Goal: Task Accomplishment & Management: Manage account settings

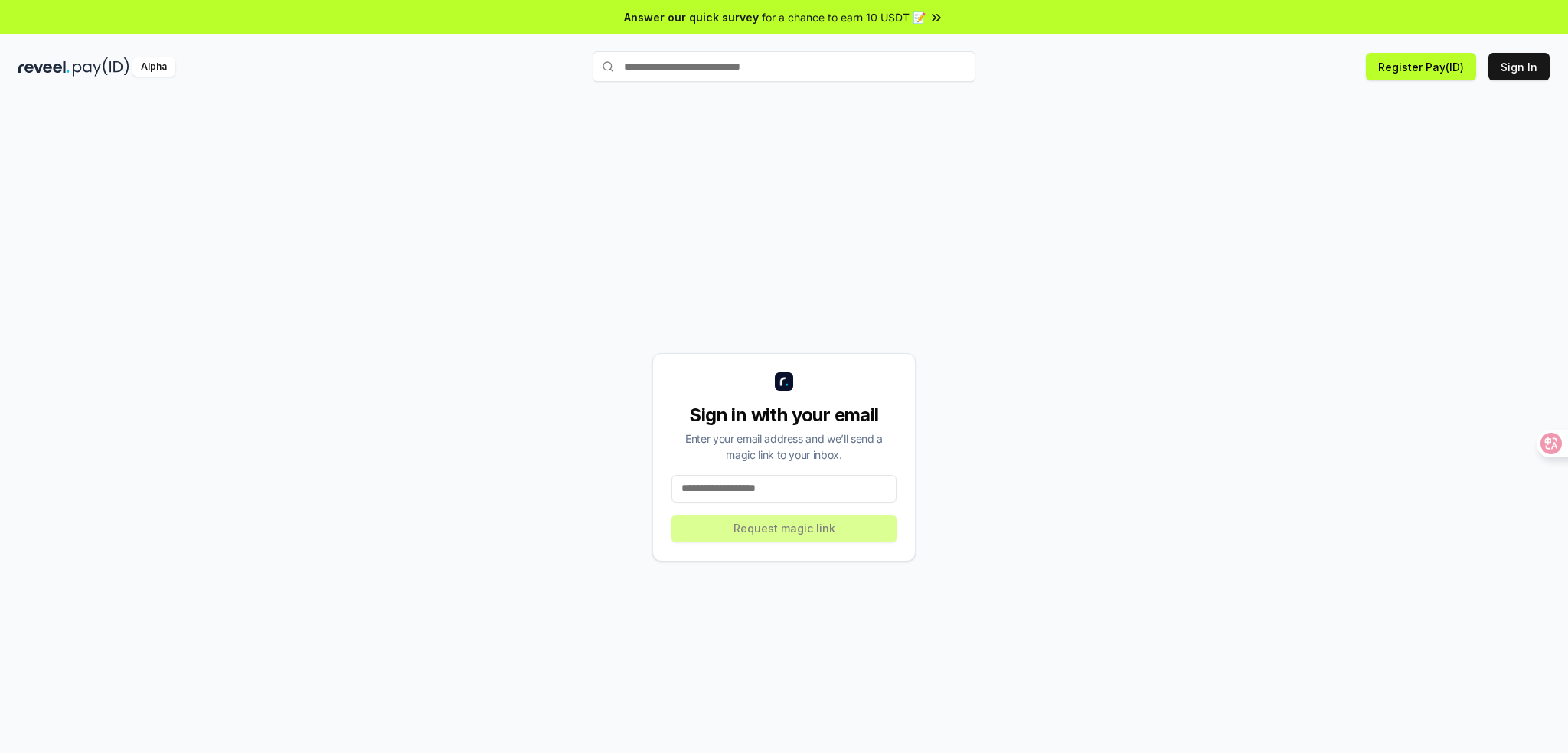
click at [767, 485] on input at bounding box center [784, 488] width 225 height 28
type input "**********"
click at [819, 526] on button "Request magic link" at bounding box center [784, 528] width 225 height 28
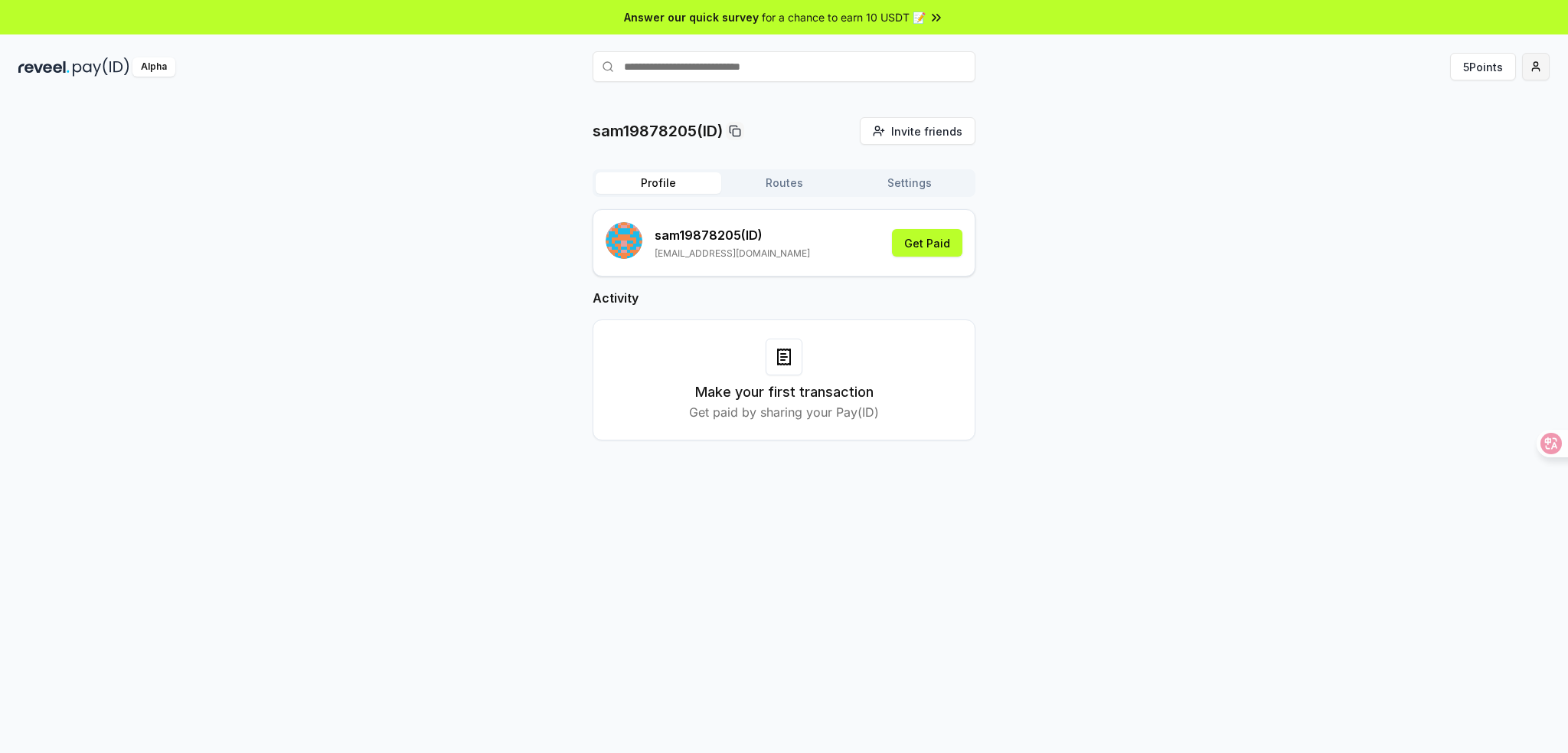
click at [1542, 64] on html "Answer our quick survey for a chance to earn 10 USDT 📝 Alpha 5 Points sam198782…" at bounding box center [784, 376] width 1568 height 753
click at [1461, 151] on div "Connect Wallet" at bounding box center [1464, 157] width 170 height 25
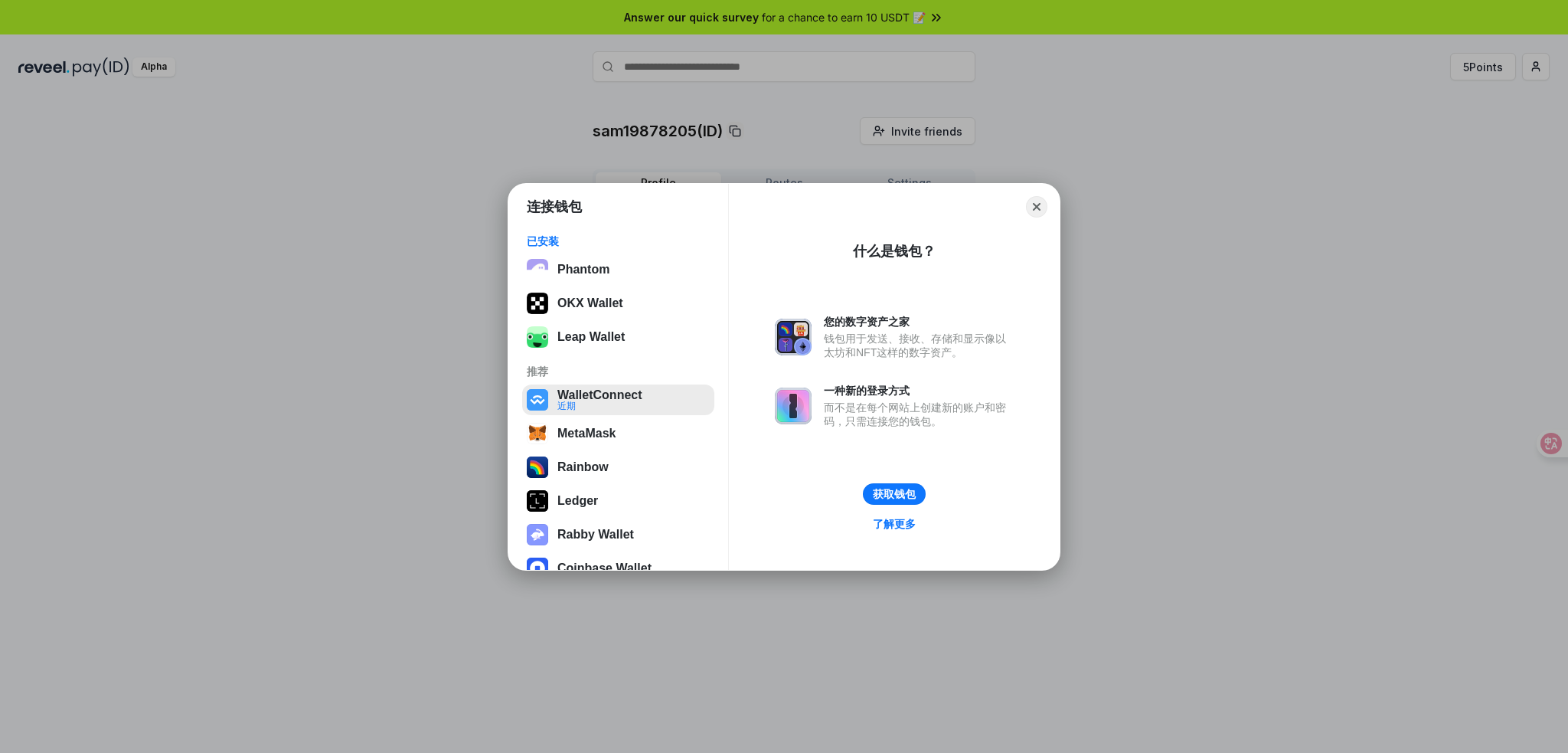
click at [659, 395] on button "WalletConnect 近期" at bounding box center [618, 399] width 192 height 31
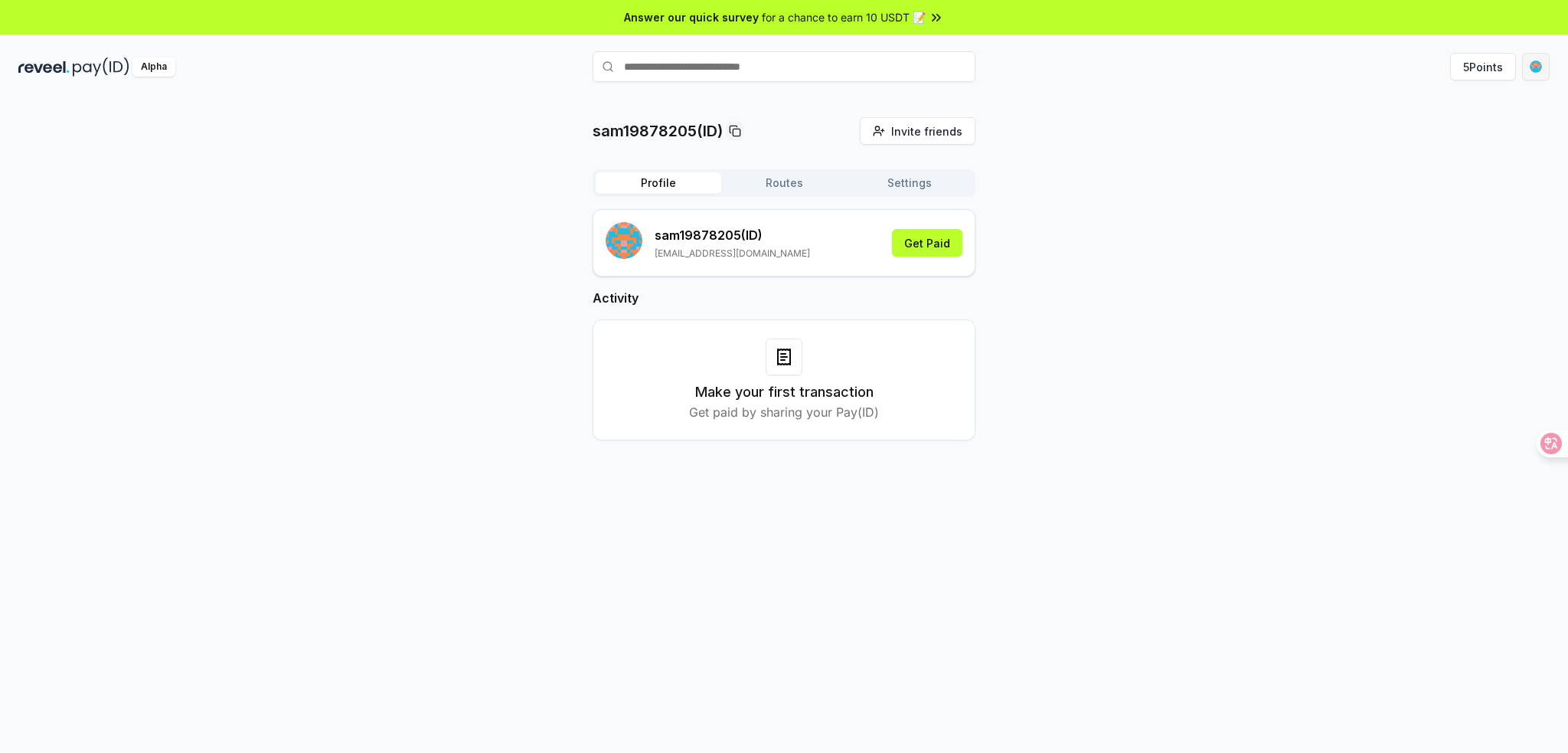
click at [1540, 60] on html "Answer our quick survey for a chance to earn 10 USDT 📝 Alpha 5 Points sam198782…" at bounding box center [784, 376] width 1568 height 753
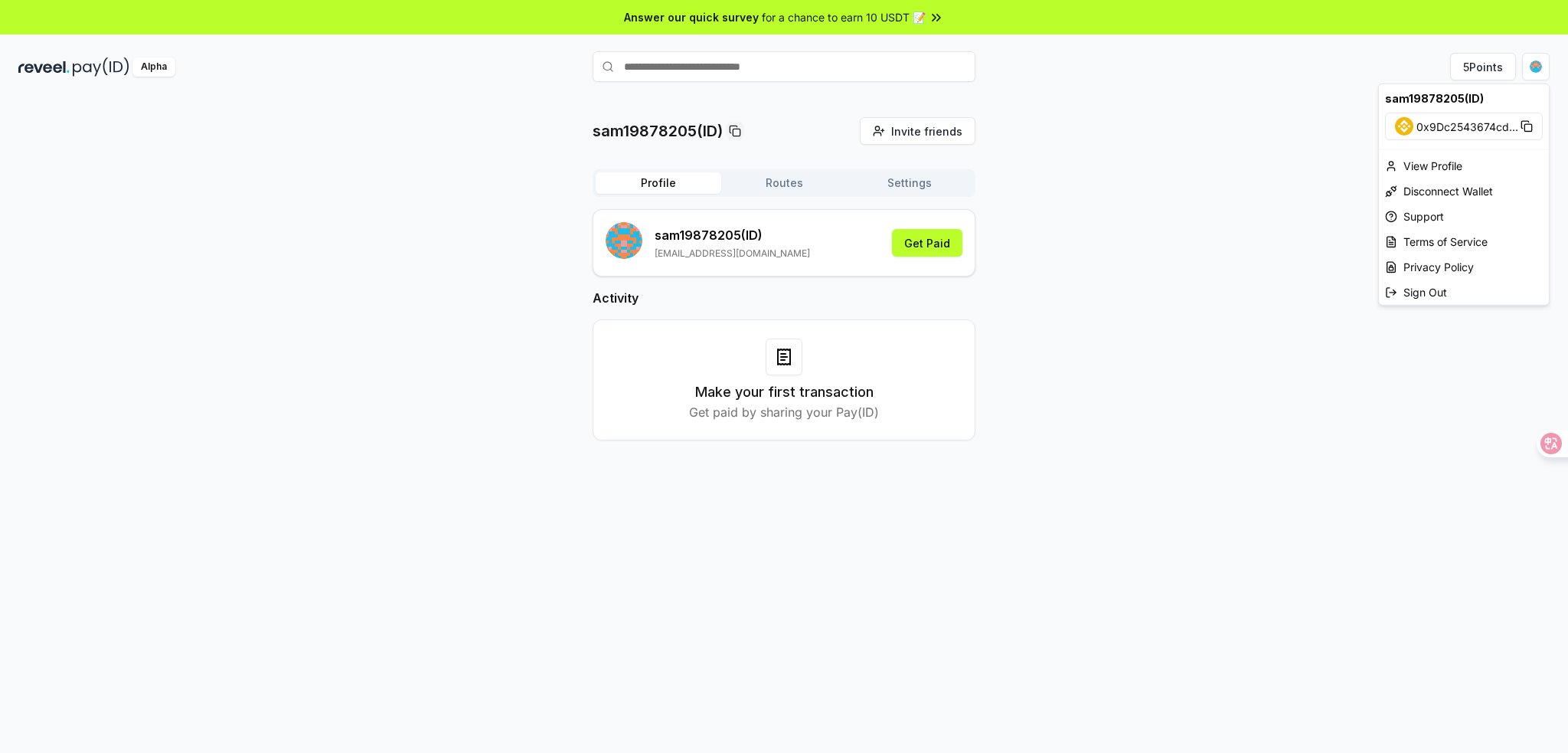
click at [775, 67] on html "Answer our quick survey for a chance to earn 10 USDT 📝 Alpha 5 Points sam198782…" at bounding box center [784, 376] width 1568 height 753
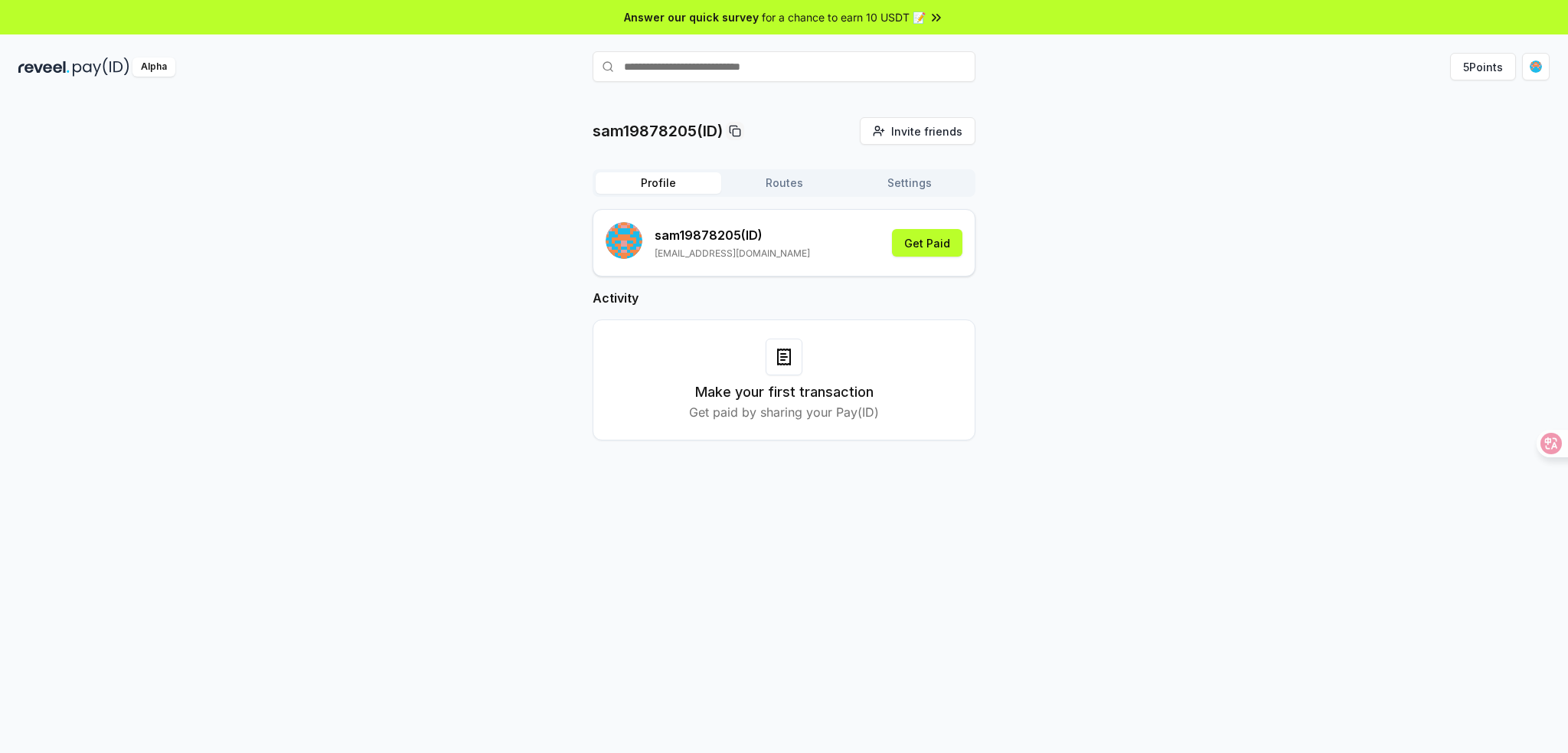
click at [718, 239] on p "sam19878205 (ID)" at bounding box center [733, 235] width 156 height 19
click at [908, 239] on button "Get Paid" at bounding box center [927, 243] width 70 height 28
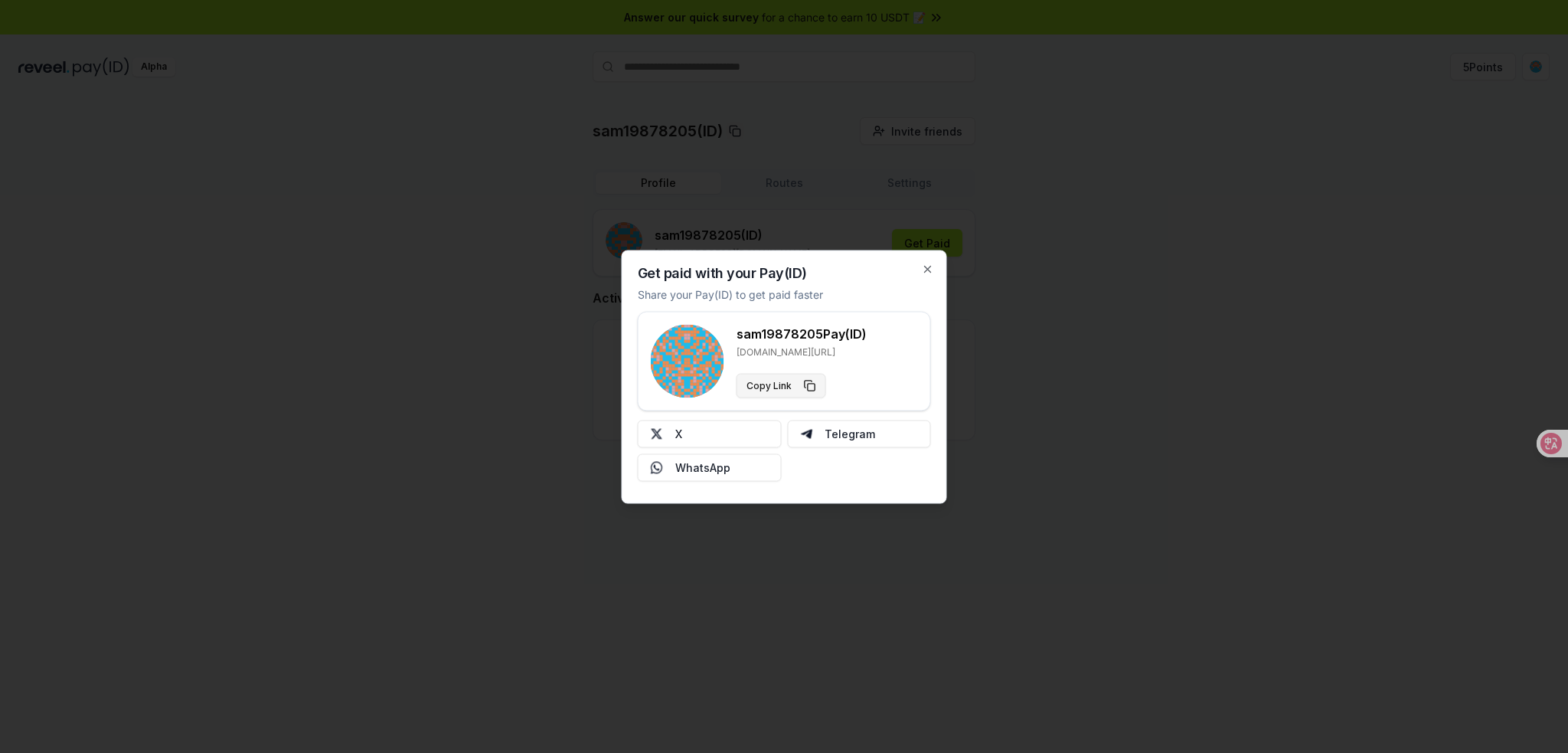
click at [810, 384] on button "Copy Link" at bounding box center [781, 385] width 90 height 24
click at [928, 267] on icon "button" at bounding box center [927, 269] width 12 height 12
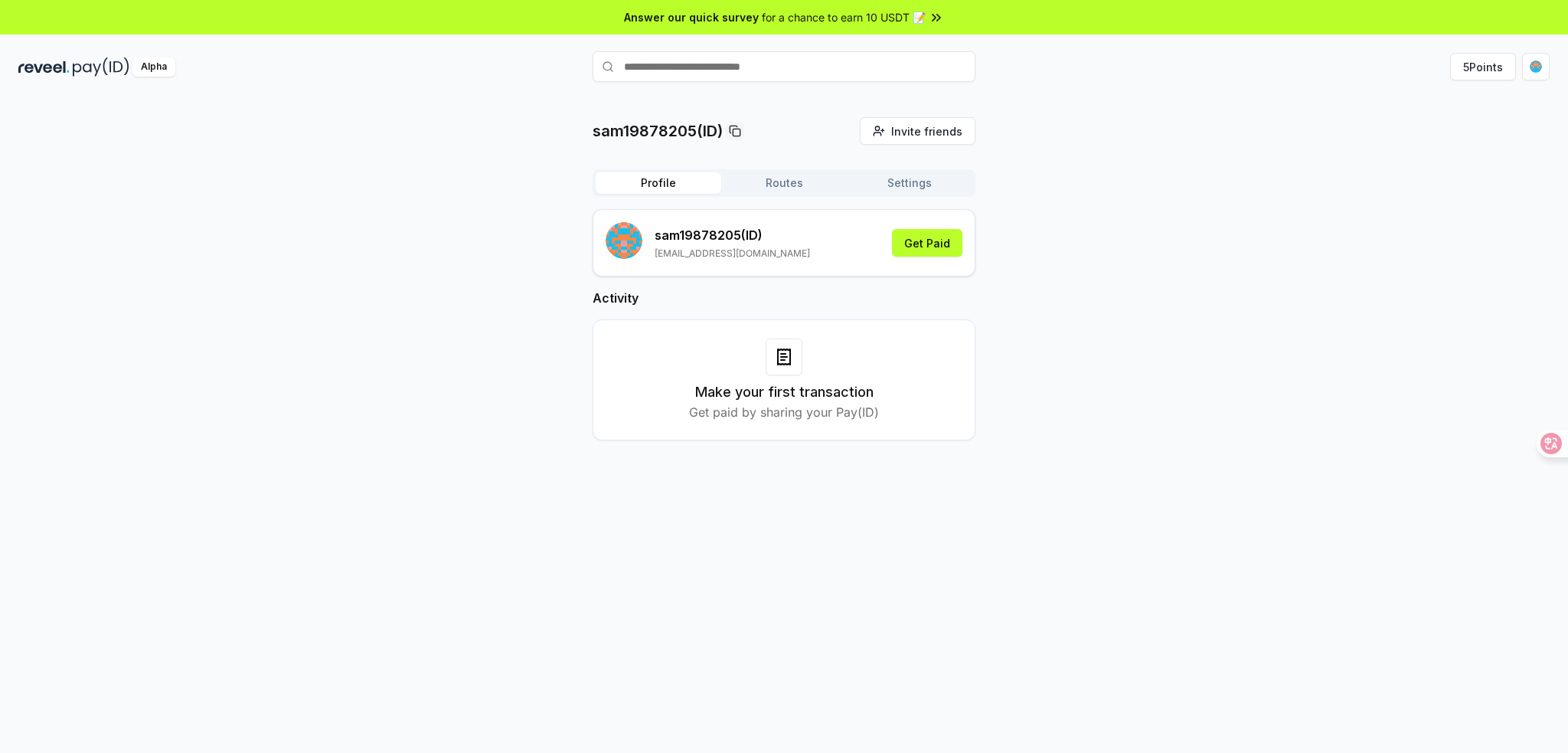
click at [787, 358] on icon at bounding box center [784, 357] width 19 height 19
click at [766, 197] on div "Profile Routes Settings sam19878205 (ID) sam1987820@gmail.com Get Paid Activity…" at bounding box center [784, 317] width 383 height 295
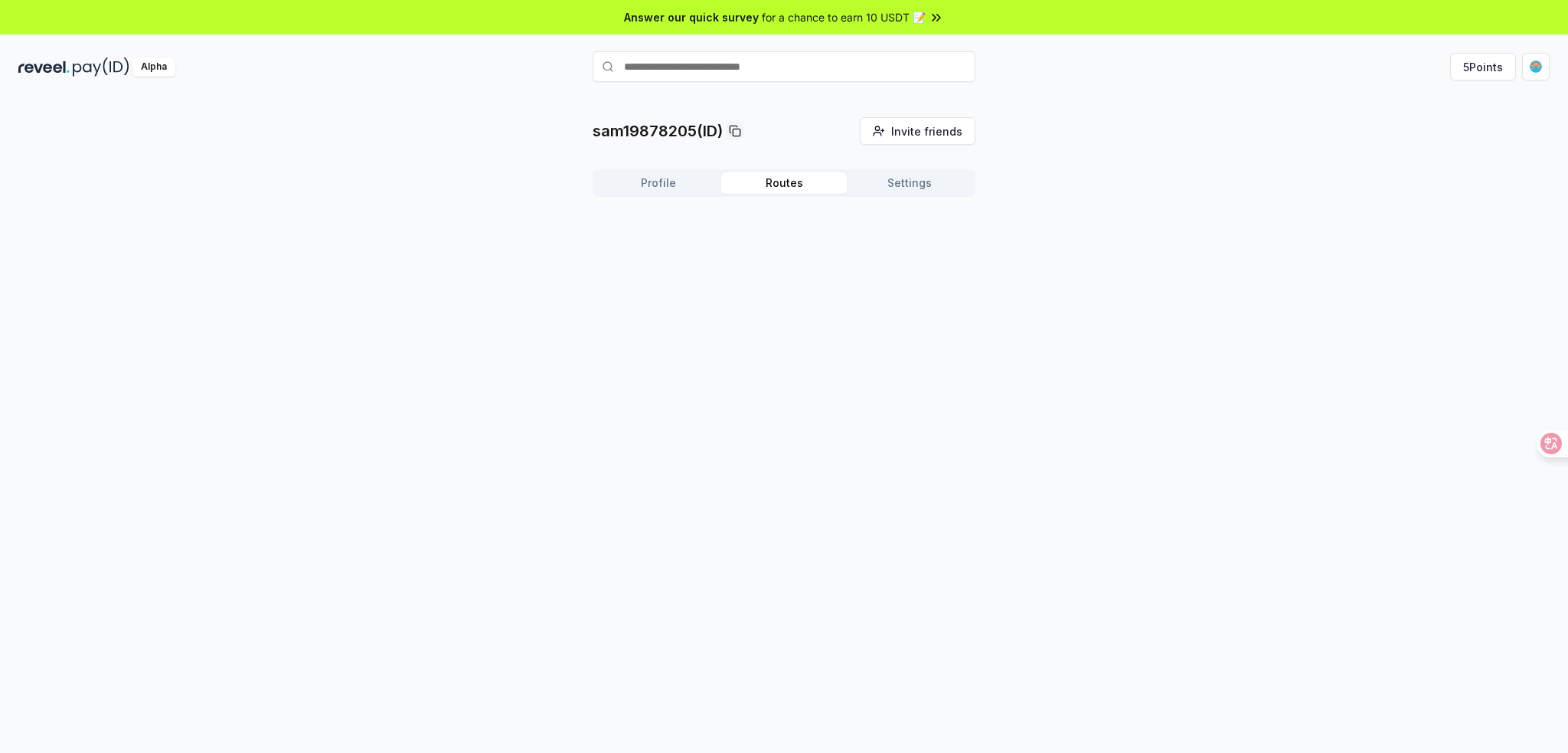
click at [775, 186] on button "Routes" at bounding box center [784, 182] width 126 height 21
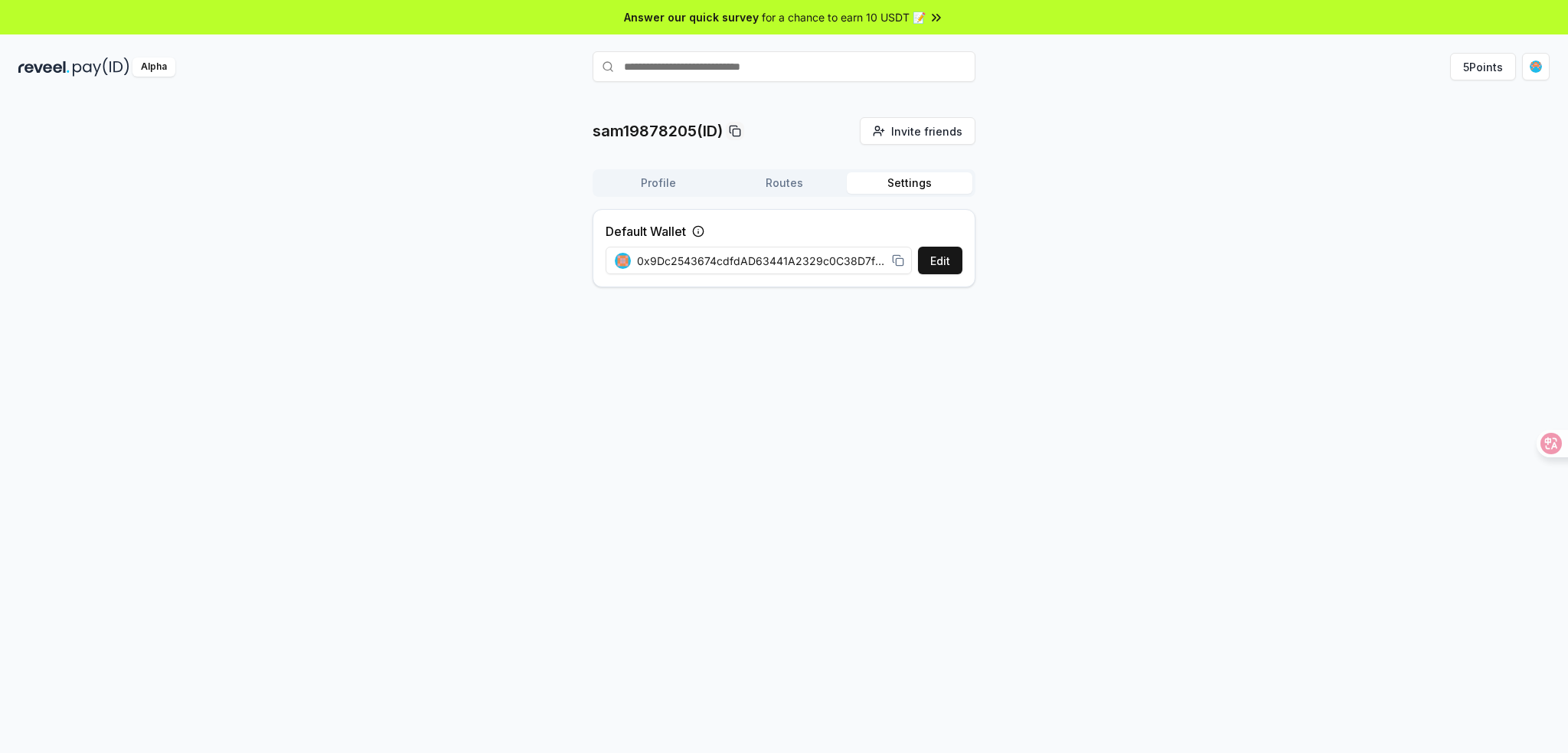
click at [917, 179] on button "Settings" at bounding box center [909, 182] width 126 height 21
click at [828, 263] on span "0x9Dc2543674cdfdAD63441A2329c0C38D7fD6Bfc5" at bounding box center [761, 260] width 249 height 16
copy span "0x9Dc2543674cdfdAD63441A2329c0C38D7fD6Bfc5"
click at [828, 263] on span "0x9Dc2543674cdfdAD63441A2329c0C38D7fD6Bfc5" at bounding box center [761, 260] width 249 height 16
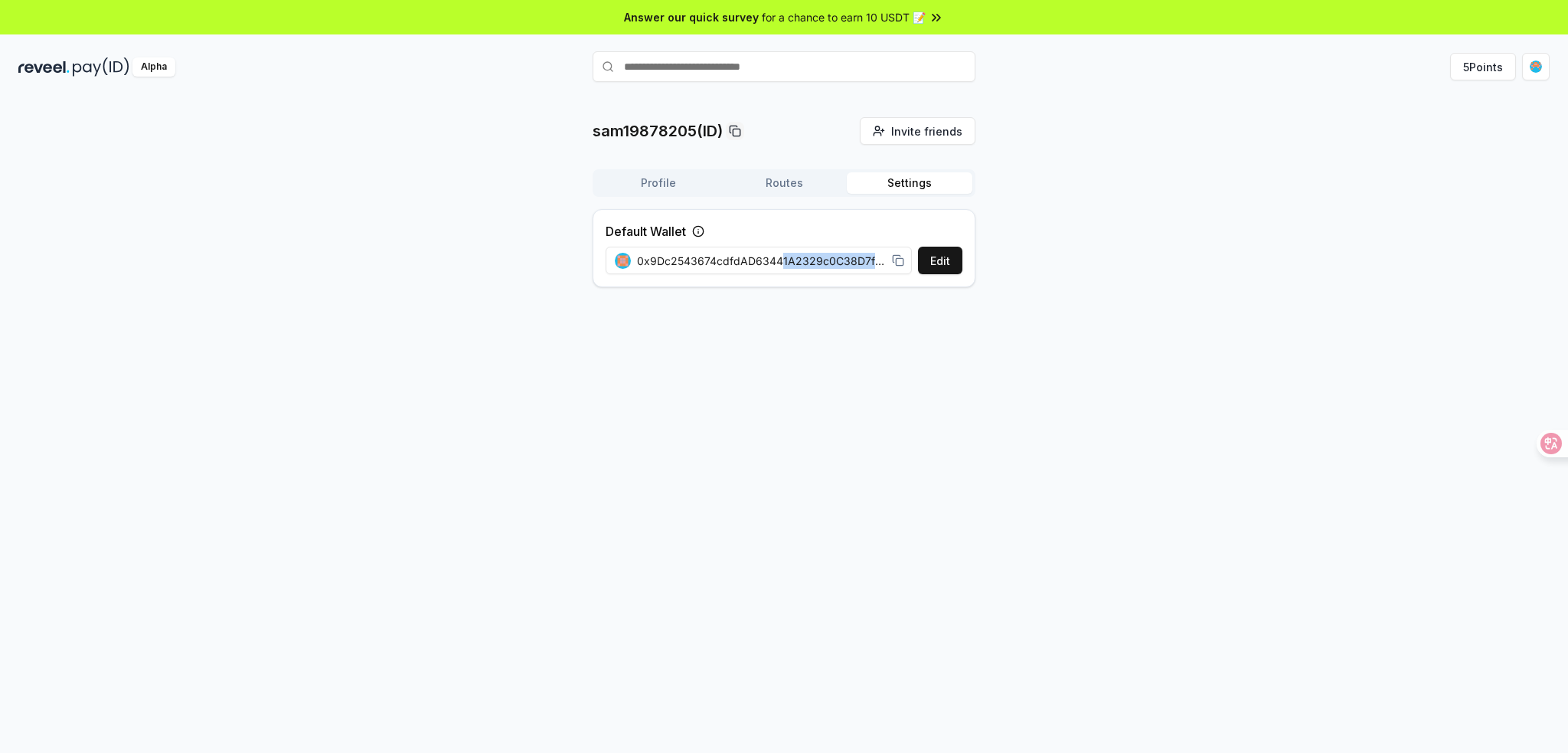
drag, startPoint x: 779, startPoint y: 257, endPoint x: 866, endPoint y: 259, distance: 87.0
click at [867, 259] on span "0x9Dc2543674cdfdAD63441A2329c0C38D7fD6Bfc5" at bounding box center [761, 260] width 249 height 16
copy span "1A2329c0C38D7f"
drag, startPoint x: 934, startPoint y: 255, endPoint x: 900, endPoint y: 255, distance: 34.0
click at [900, 255] on div "Edit 0x9Dc2543674cdfdAD63441A2329c0C38D7fD6Bfc5" at bounding box center [784, 260] width 357 height 28
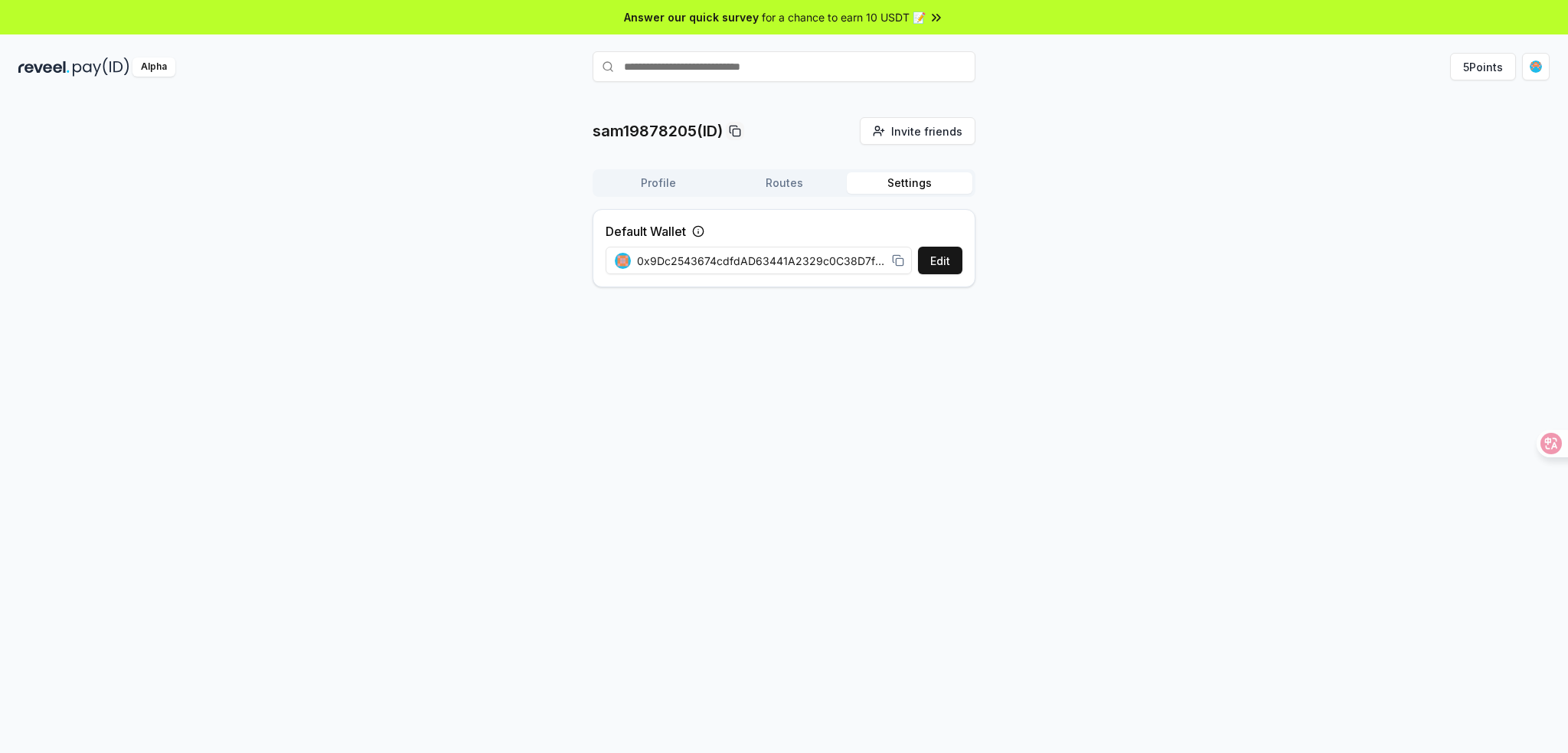
click at [891, 263] on div "0x9Dc2543674cdfdAD63441A2329c0C38D7fD6Bfc5" at bounding box center [759, 260] width 289 height 16
click at [903, 257] on div "0x9Dc2543674cdfdAD63441A2329c0C38D7fD6Bfc5" at bounding box center [759, 260] width 307 height 34
click at [898, 257] on icon at bounding box center [897, 259] width 12 height 12
click at [1179, 446] on div "sam19878205(ID) Invite friends Invite Profile Routes Settings Default Wallet Ed…" at bounding box center [784, 441] width 1568 height 709
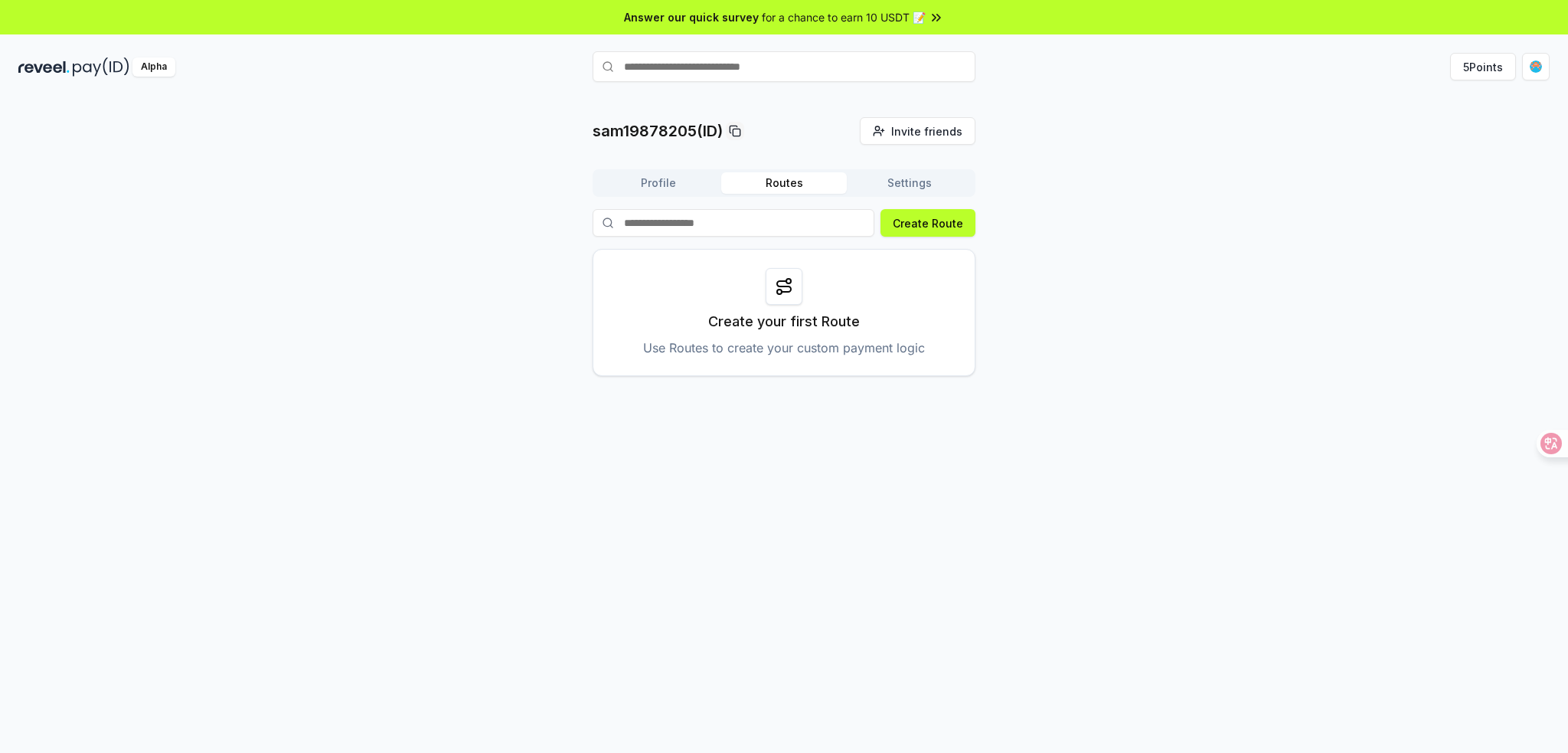
click at [804, 185] on button "Routes" at bounding box center [784, 182] width 126 height 21
click at [673, 194] on div "Profile Routes Settings" at bounding box center [784, 183] width 383 height 28
click at [676, 186] on button "Profile" at bounding box center [659, 182] width 126 height 21
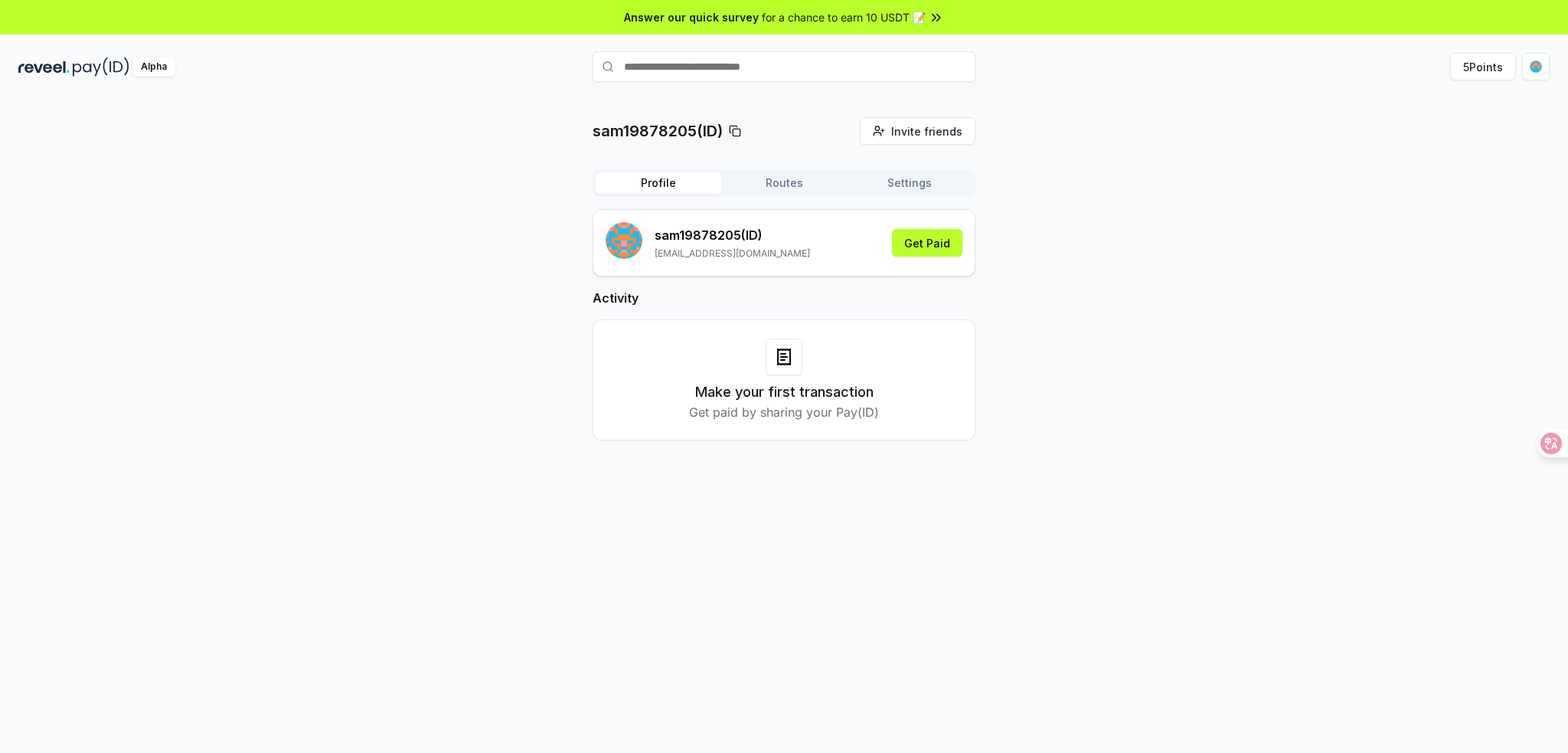
click at [792, 362] on icon at bounding box center [784, 357] width 19 height 19
click at [935, 241] on button "Get Paid" at bounding box center [927, 243] width 70 height 28
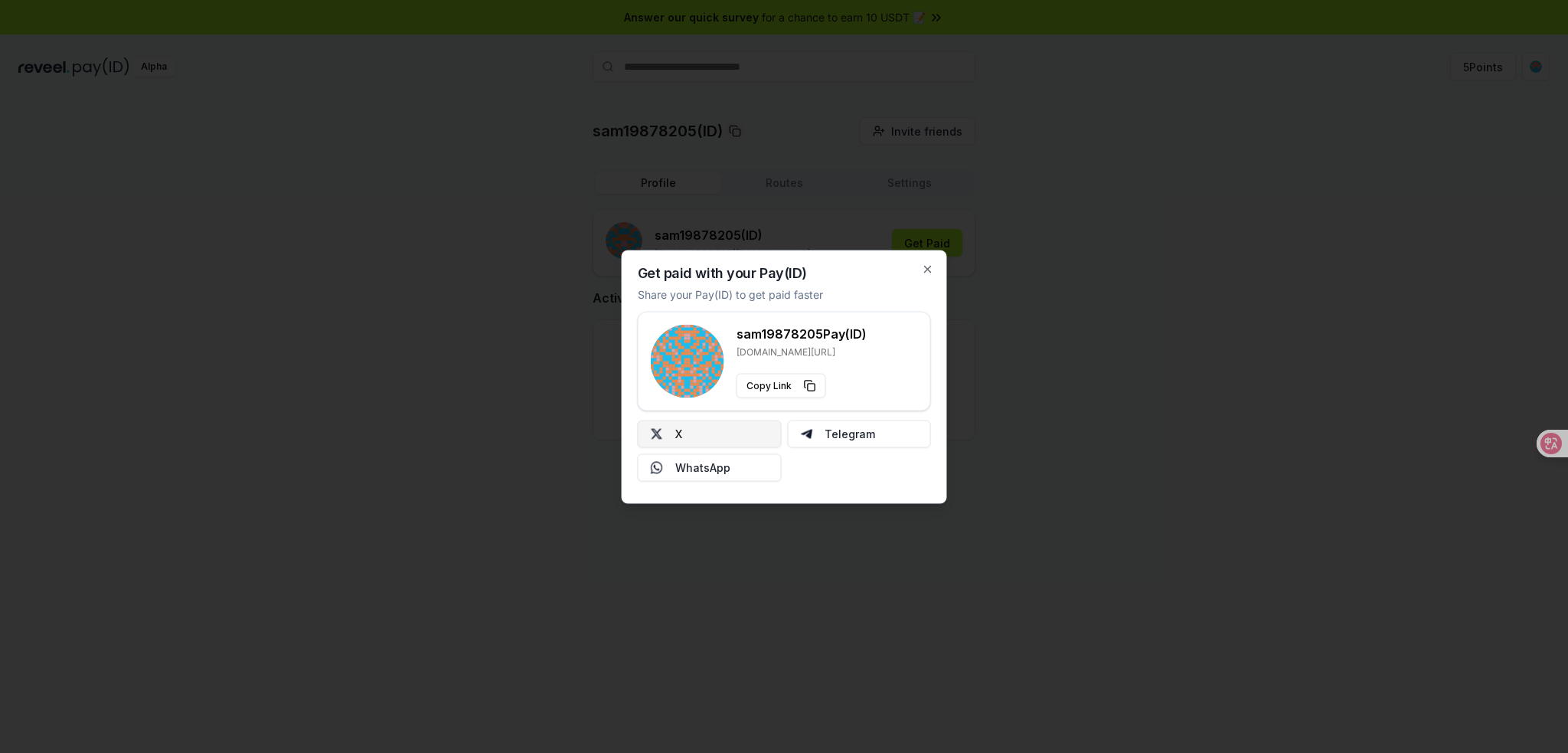
click at [708, 443] on button "X" at bounding box center [709, 433] width 144 height 28
click at [932, 261] on div "Get paid with your Pay(ID) Share your Pay(ID) to get paid faster sam19878205 Pa…" at bounding box center [784, 376] width 325 height 254
click at [928, 266] on icon "button" at bounding box center [927, 269] width 12 height 12
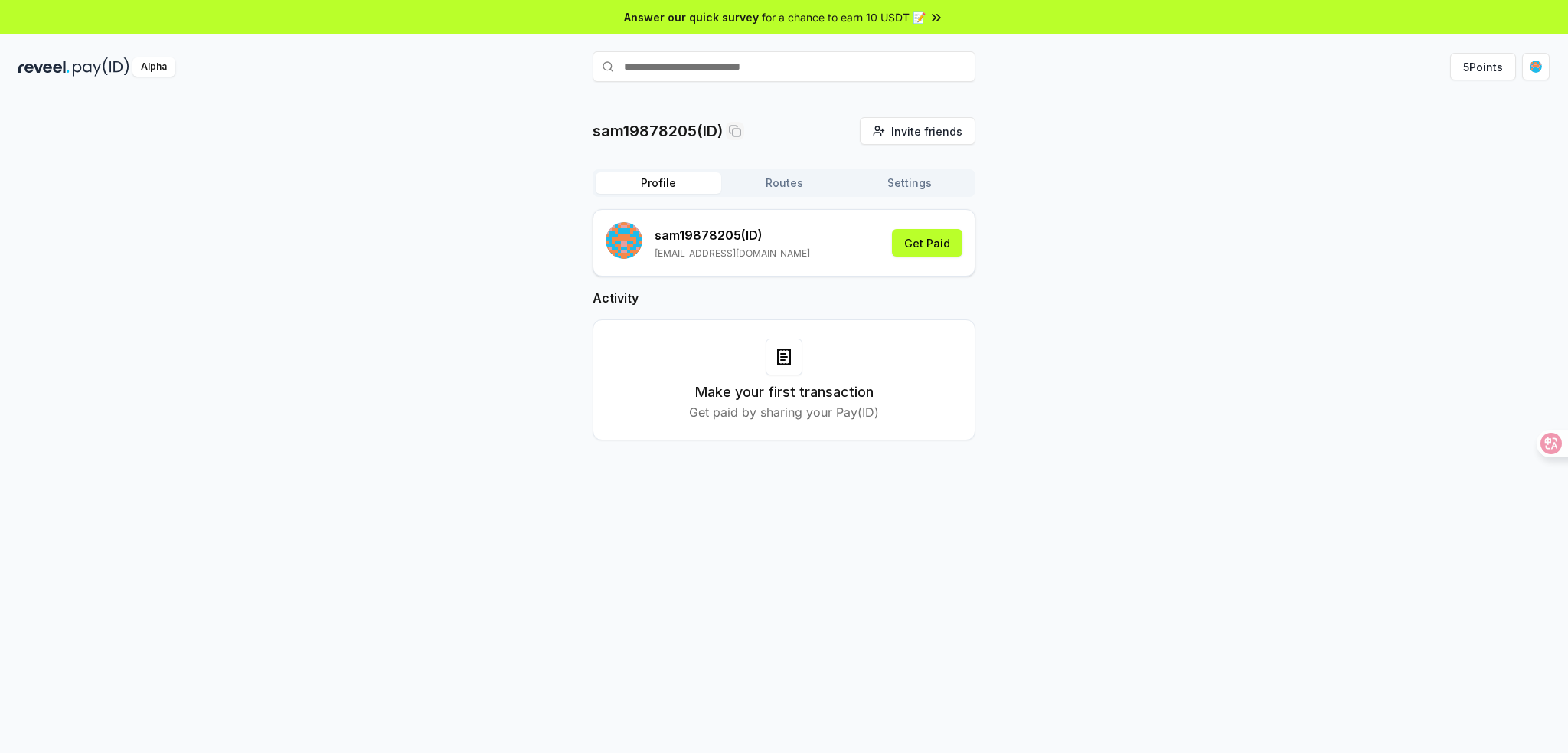
click at [796, 184] on button "Routes" at bounding box center [784, 182] width 126 height 21
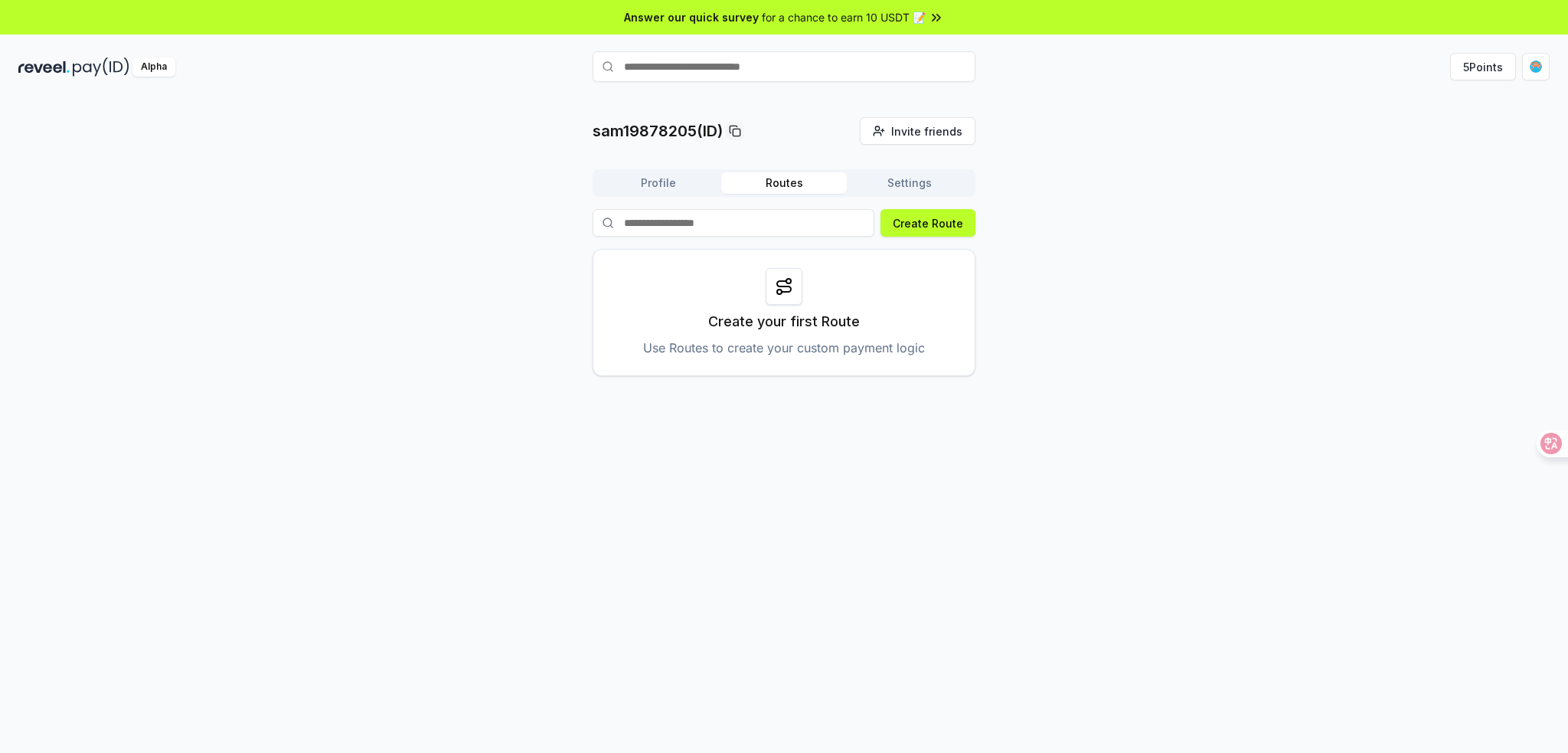
click at [797, 275] on div at bounding box center [784, 286] width 37 height 37
click at [788, 292] on icon at bounding box center [784, 286] width 14 height 11
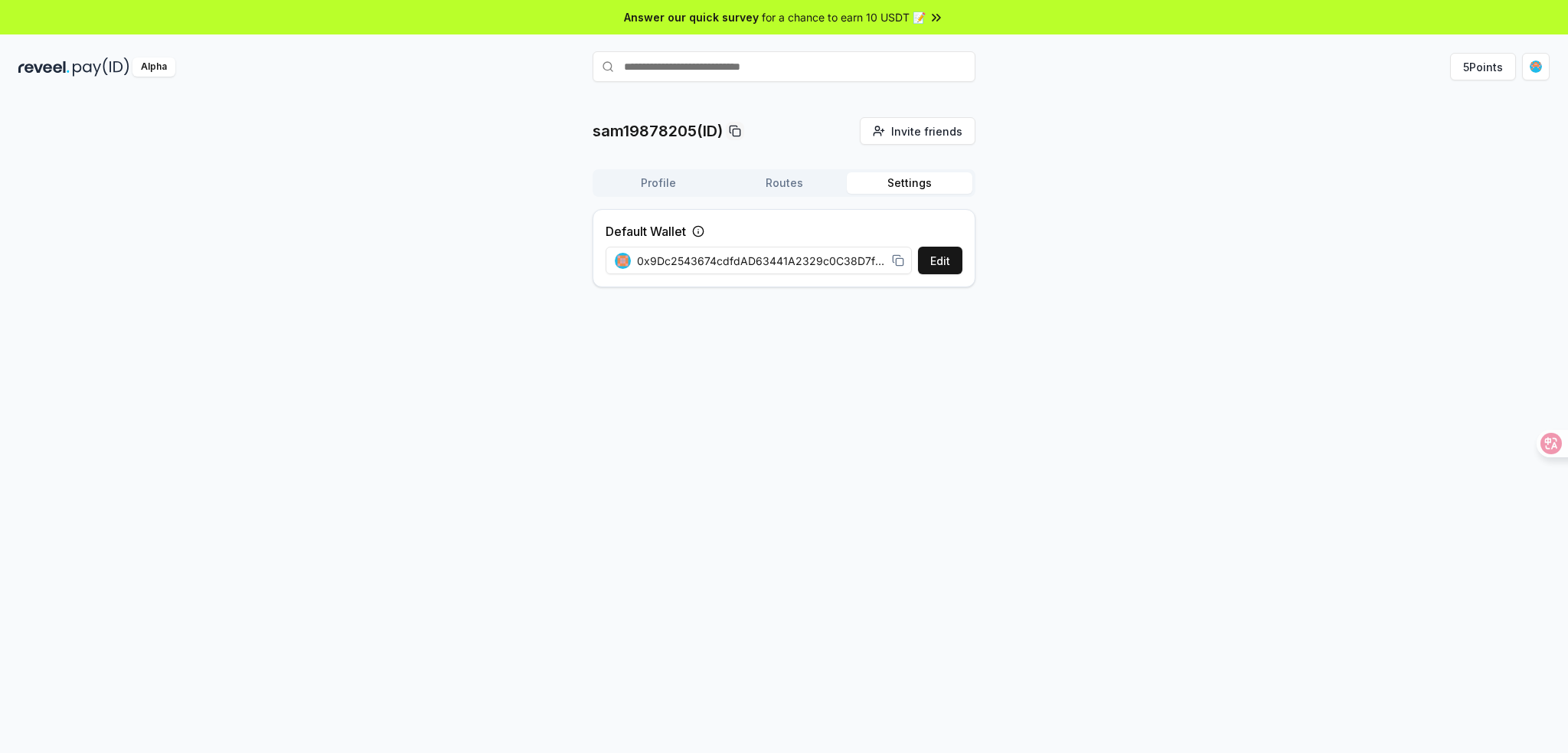
click at [933, 187] on button "Settings" at bounding box center [909, 182] width 126 height 21
click at [1542, 64] on html "Answer our quick survey for a chance to earn 10 USDT 📝 Alpha 5 Points sam198782…" at bounding box center [784, 376] width 1568 height 753
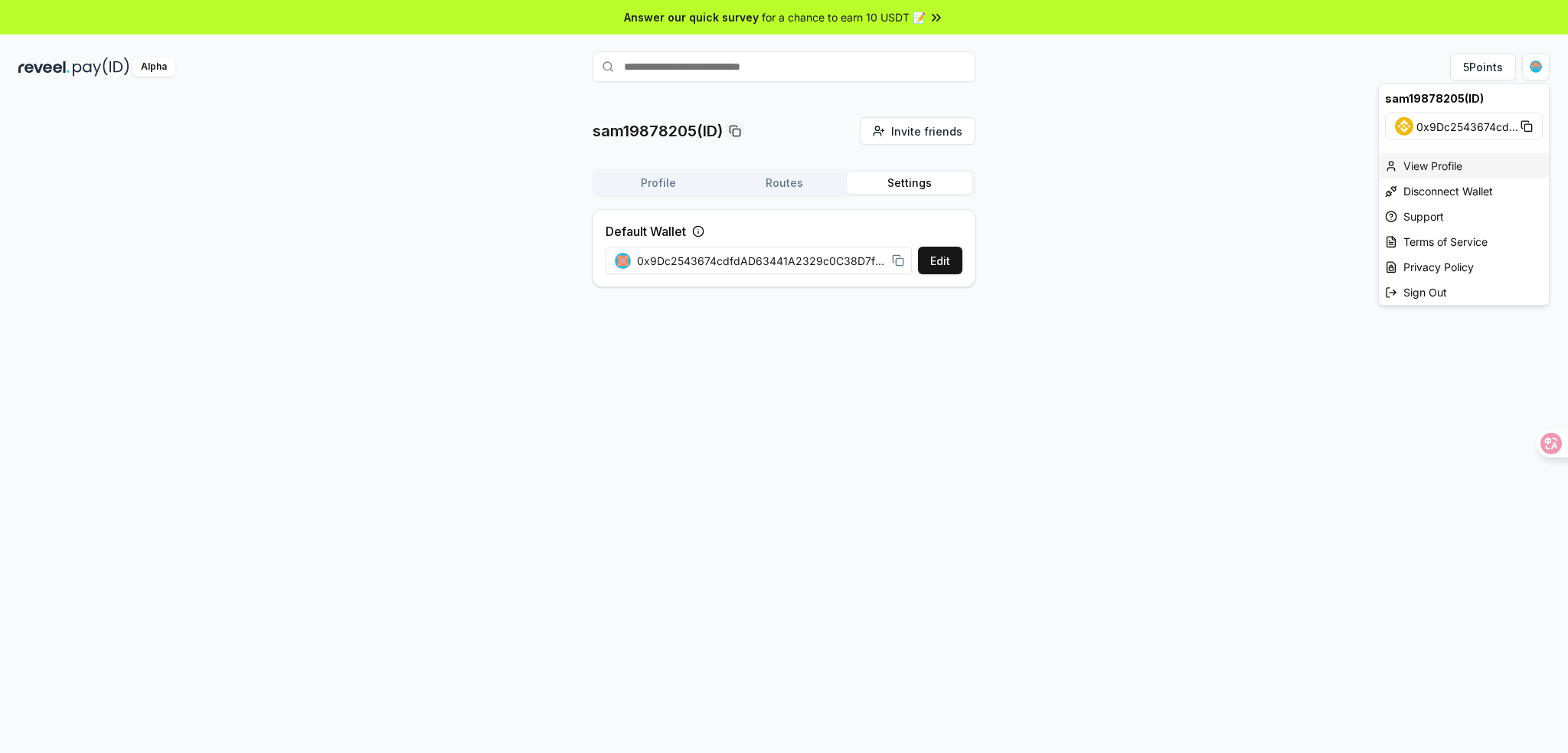
click at [1439, 161] on div "View Profile" at bounding box center [1464, 165] width 170 height 25
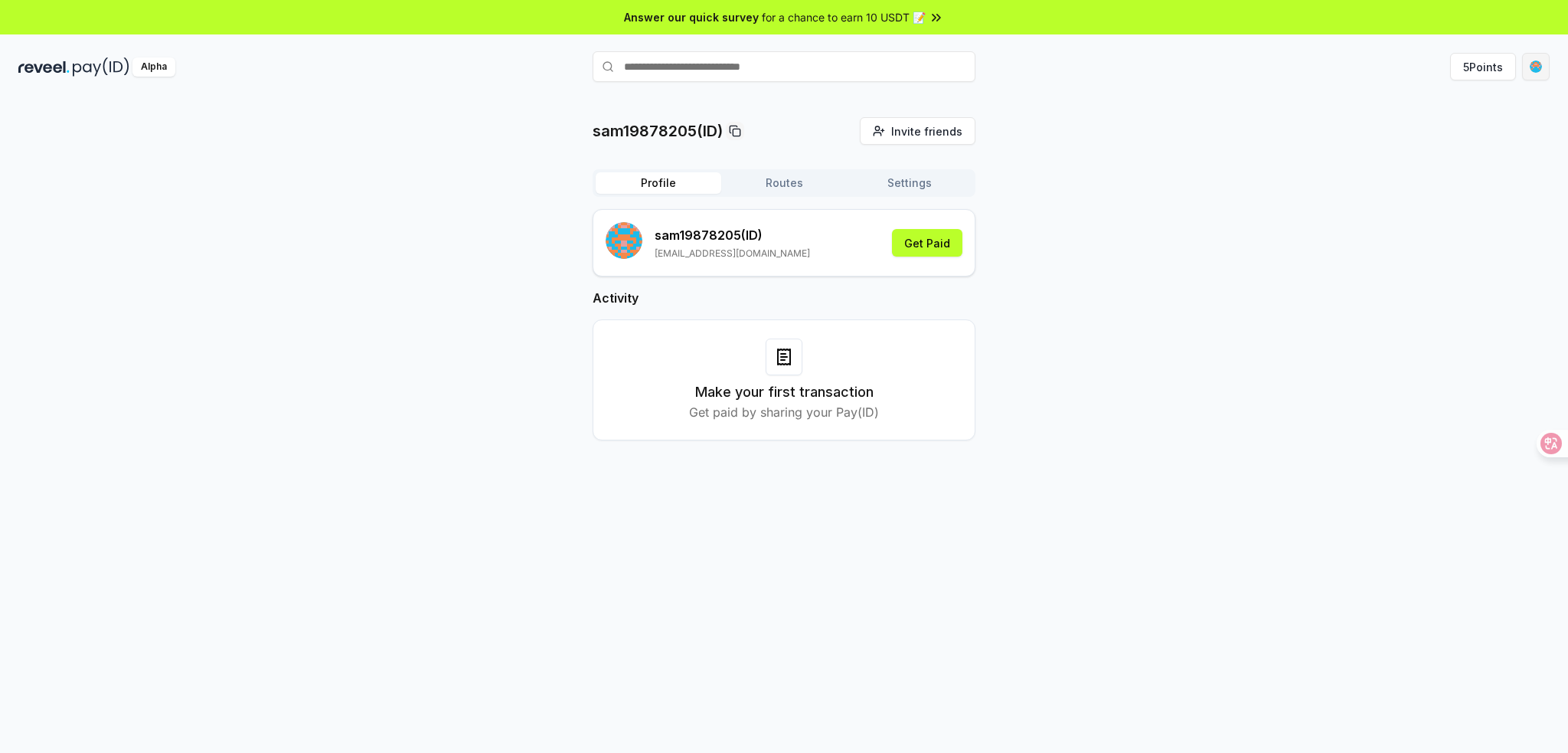
click at [1537, 60] on html "Answer our quick survey for a chance to earn 10 USDT 📝 Alpha 5 Points sam198782…" at bounding box center [784, 376] width 1568 height 753
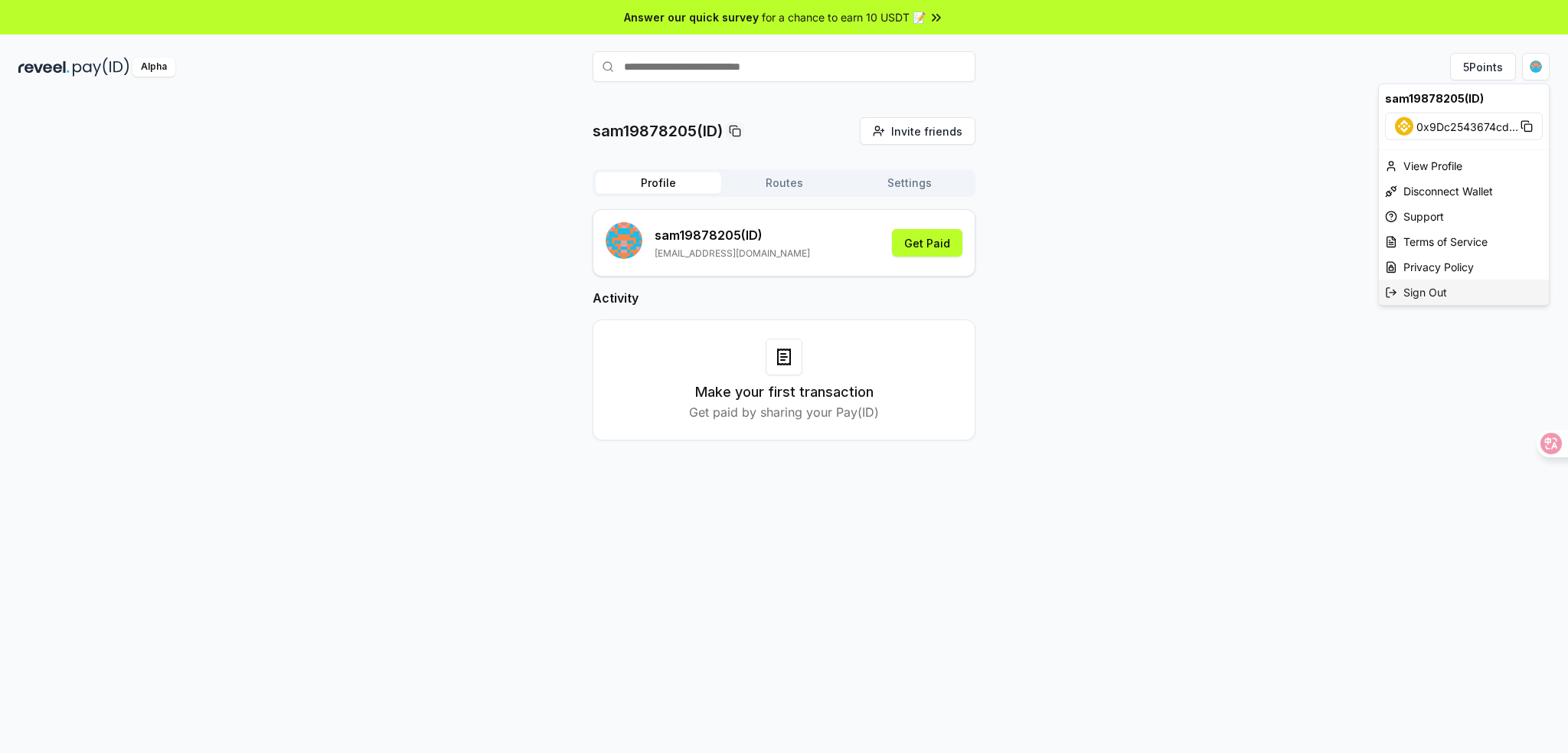
click at [1444, 297] on div "Sign Out" at bounding box center [1464, 292] width 170 height 25
